Goal: Find specific page/section: Find specific page/section

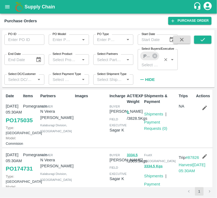
click at [156, 60] on div "[PERSON_NAME]" at bounding box center [149, 56] width 19 height 9
click at [155, 56] on icon at bounding box center [155, 56] width 6 height 6
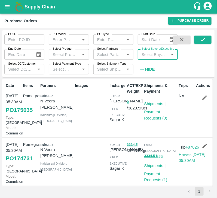
click at [153, 56] on input "Select Buyers/Executive" at bounding box center [153, 54] width 28 height 7
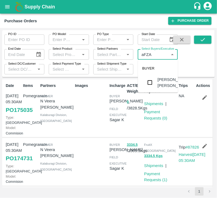
type input "aFZAL"
click at [150, 84] on input "checkbox" at bounding box center [149, 82] width 11 height 11
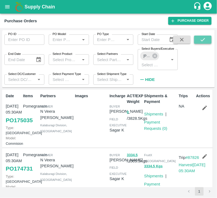
click at [198, 38] on button "submit" at bounding box center [202, 40] width 17 height 8
